Goal: Information Seeking & Learning: Learn about a topic

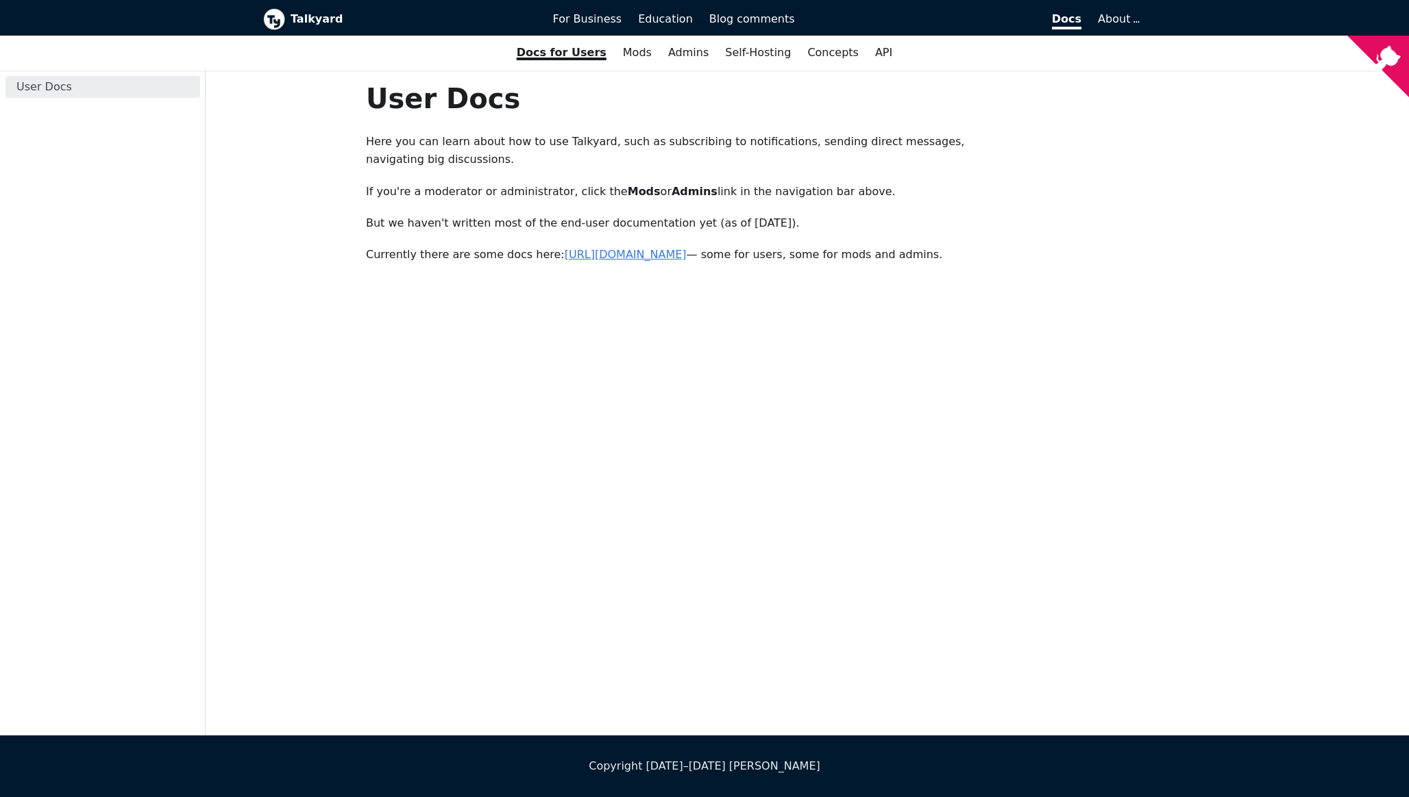
click at [603, 255] on link "[URL][DOMAIN_NAME]" at bounding box center [626, 254] width 122 height 13
click at [633, 59] on link "Mods" at bounding box center [637, 52] width 45 height 23
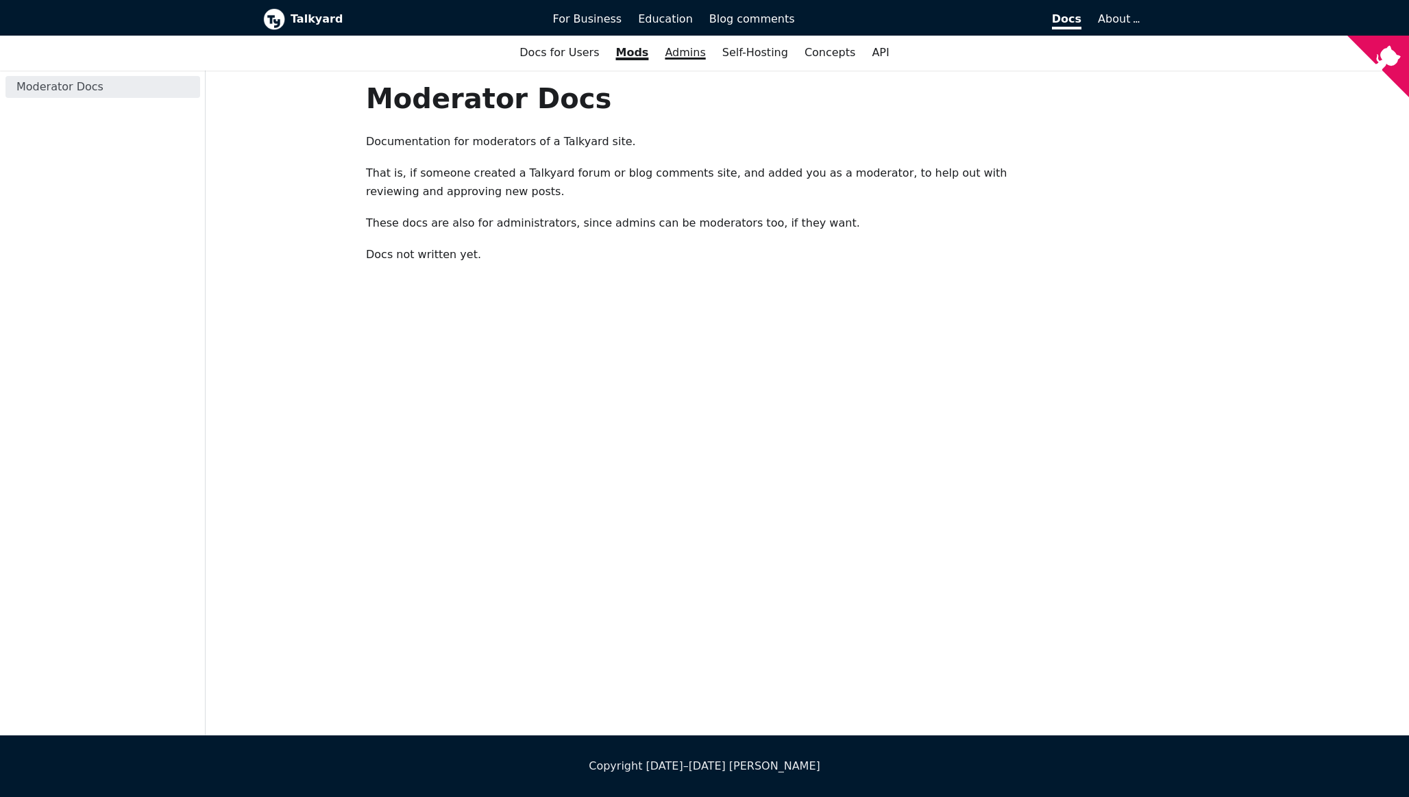
click at [685, 56] on link "Admins" at bounding box center [684, 52] width 57 height 23
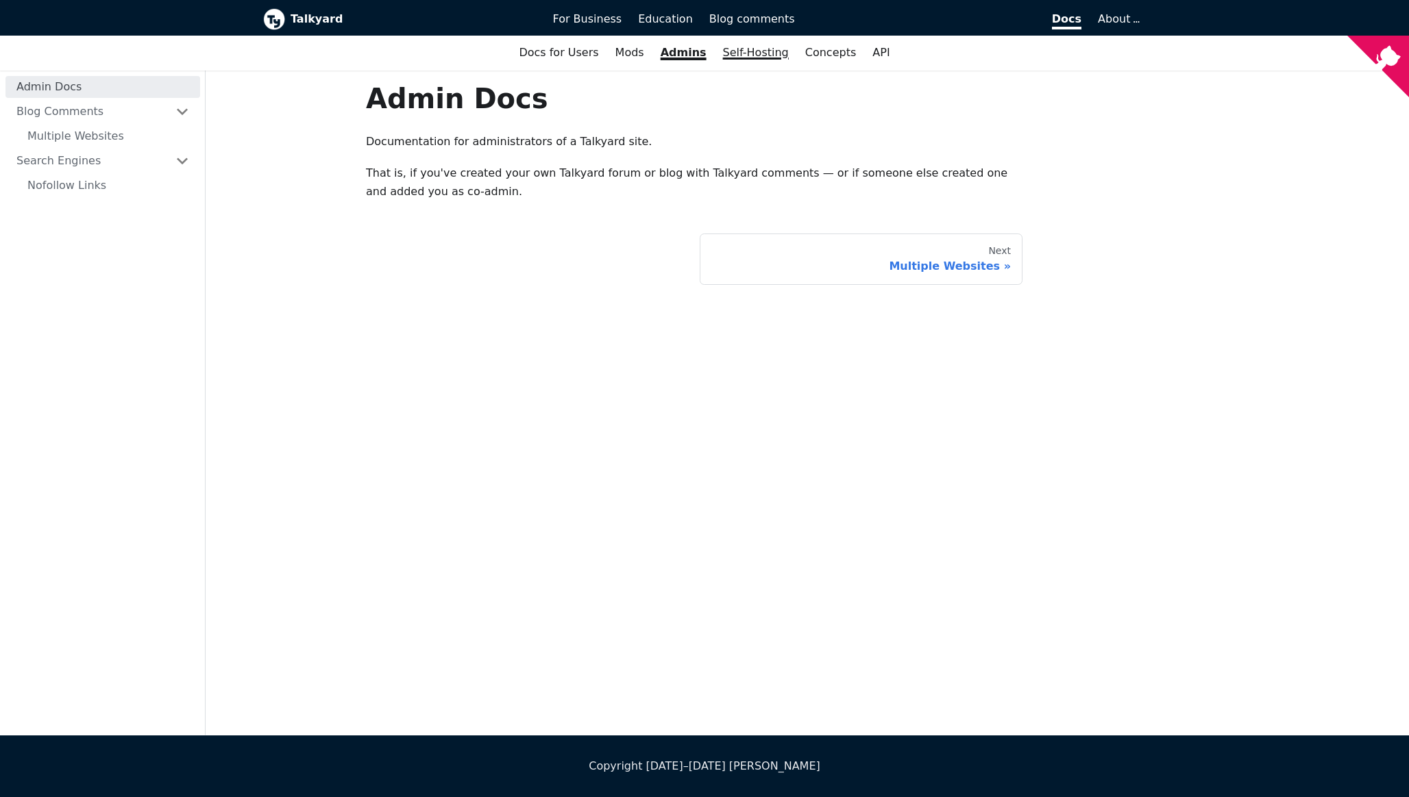
click at [752, 51] on link "Self-Hosting" at bounding box center [756, 52] width 82 height 23
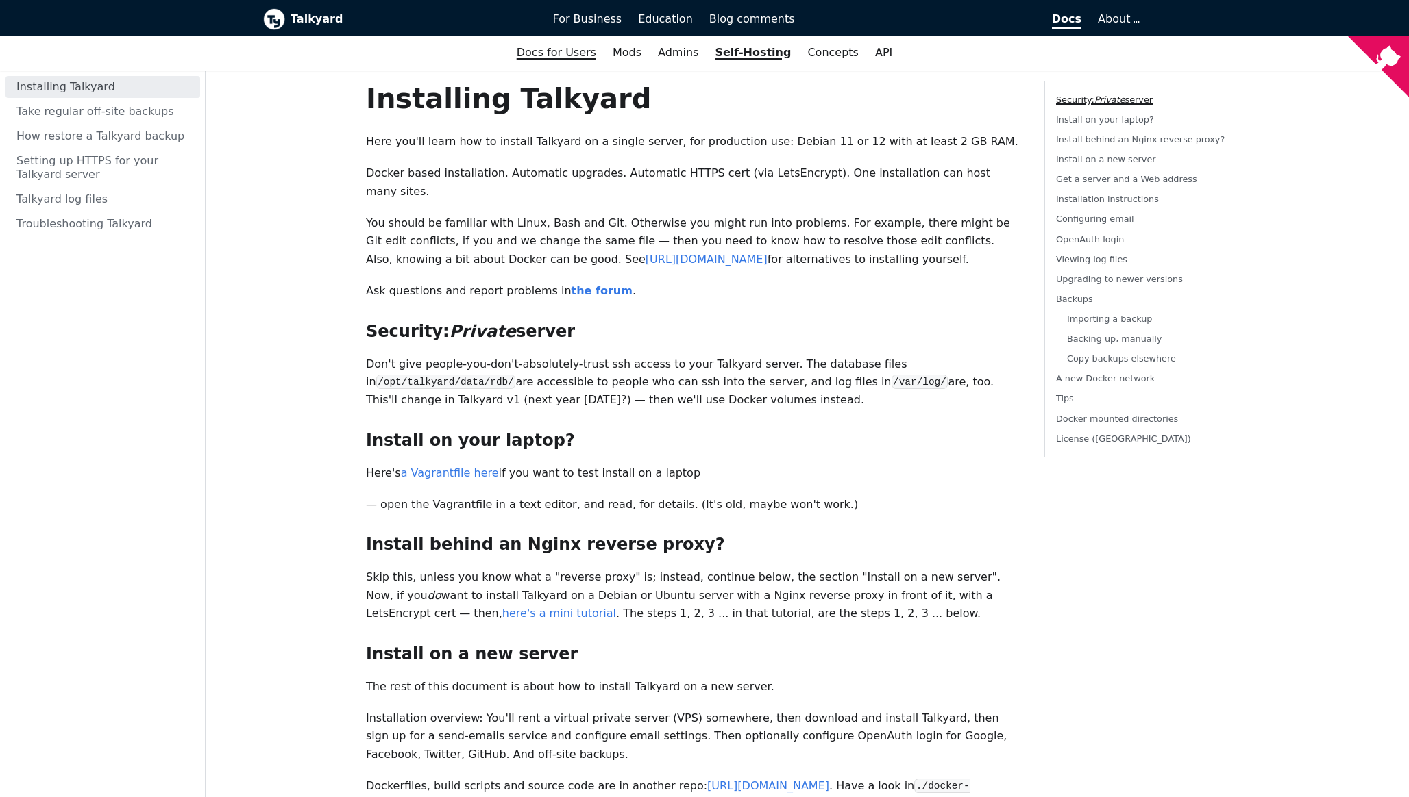
click at [578, 55] on link "Docs for Users" at bounding box center [556, 52] width 96 height 23
